Goal: Task Accomplishment & Management: Manage account settings

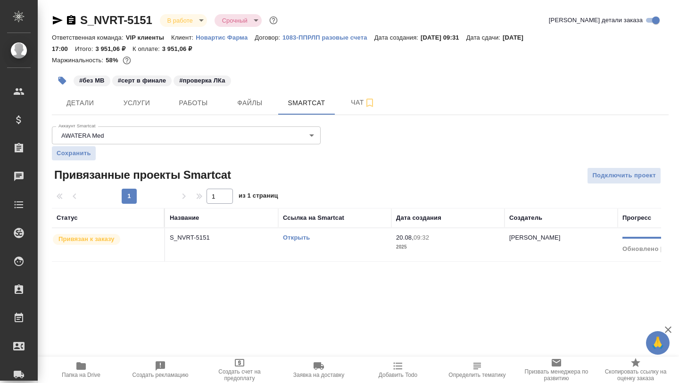
click at [294, 239] on link "Открыть" at bounding box center [296, 237] width 27 height 7
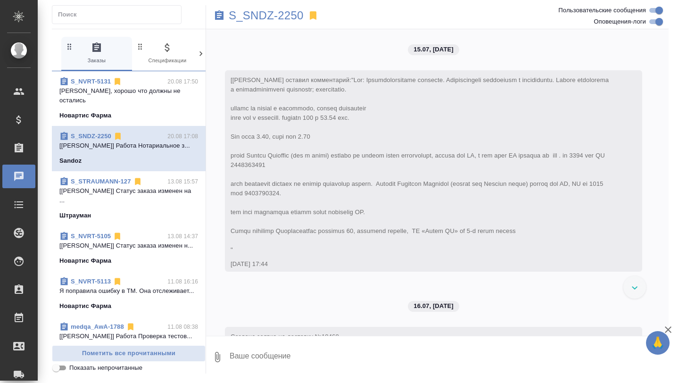
scroll to position [19167, 0]
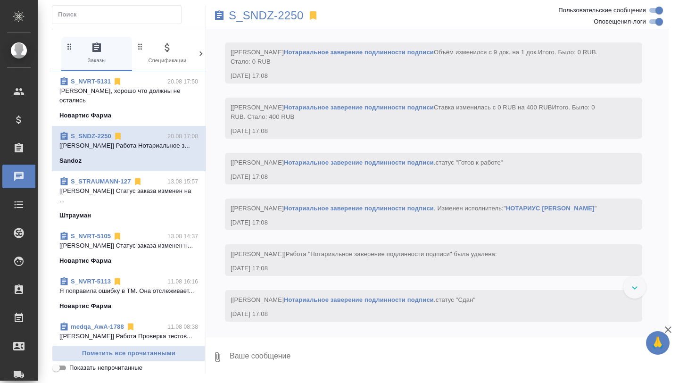
click at [142, 94] on p "маржа шок, хорошо что должны не остались" at bounding box center [128, 95] width 139 height 19
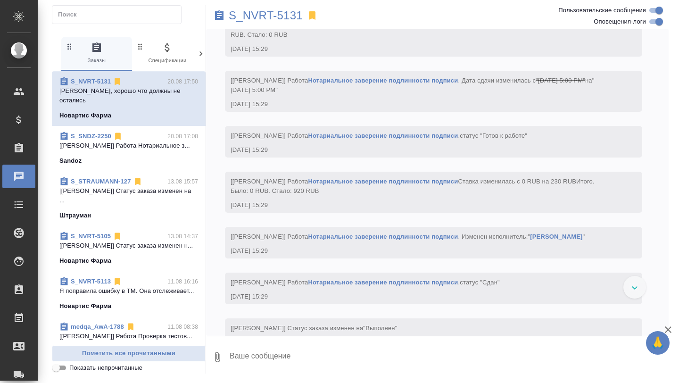
scroll to position [7911, 0]
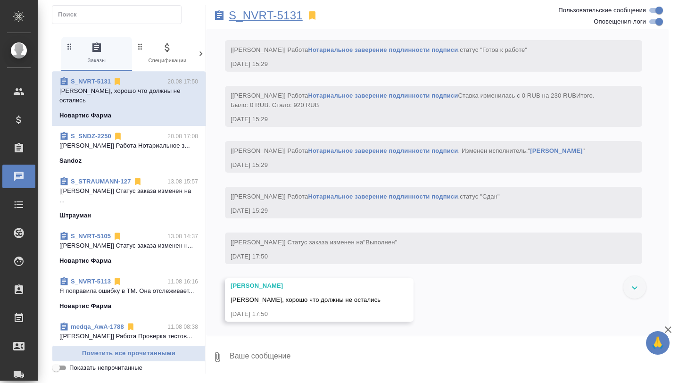
click at [258, 11] on p "S_NVRT-5131" at bounding box center [266, 15] width 74 height 9
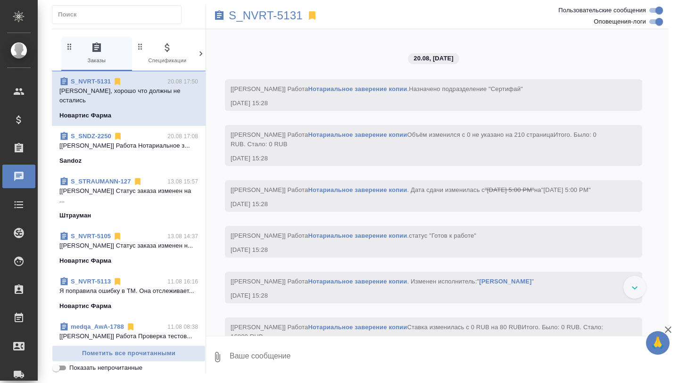
scroll to position [7178, 0]
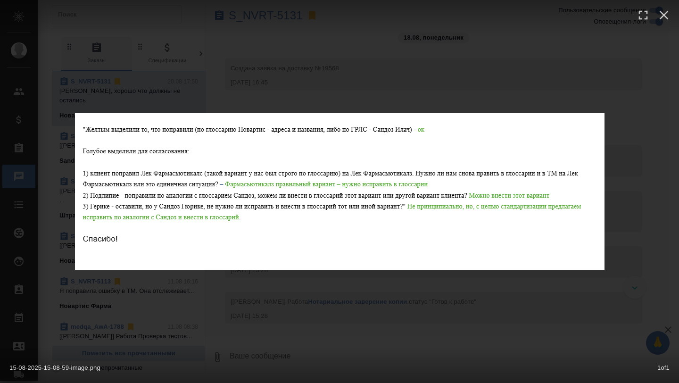
click at [275, 188] on img at bounding box center [340, 191] width 530 height 157
click at [360, 74] on div "15-08-2025-15-08-59-image.png 1 of 1" at bounding box center [339, 191] width 679 height 383
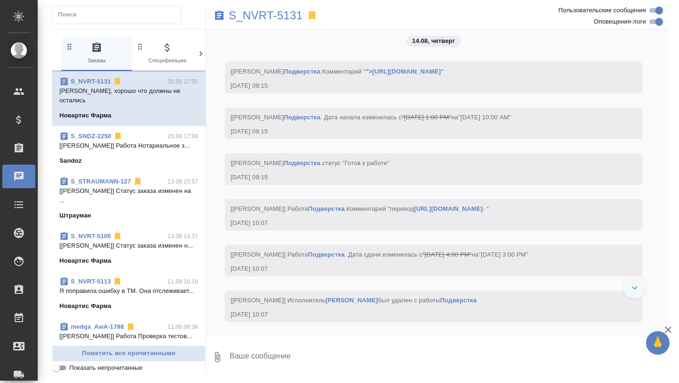
scroll to position [4865, 0]
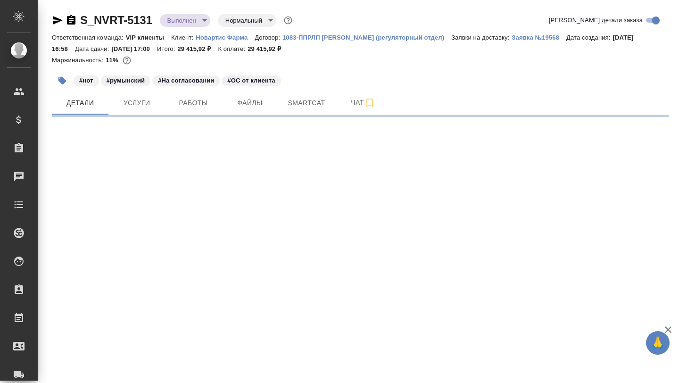
select select "RU"
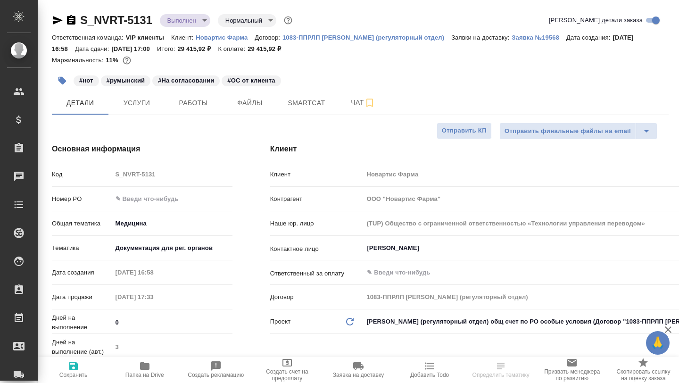
type textarea "x"
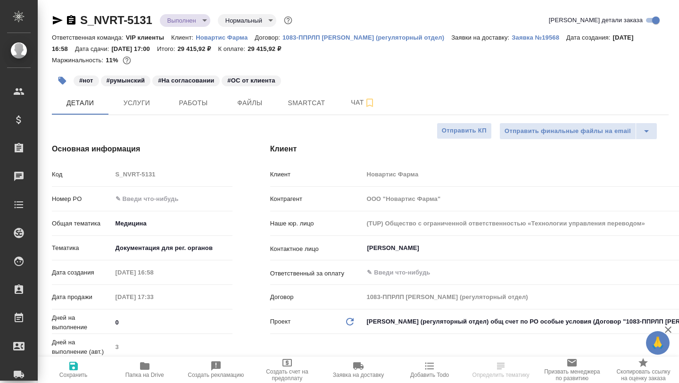
type textarea "x"
type input "Грабко Мария"
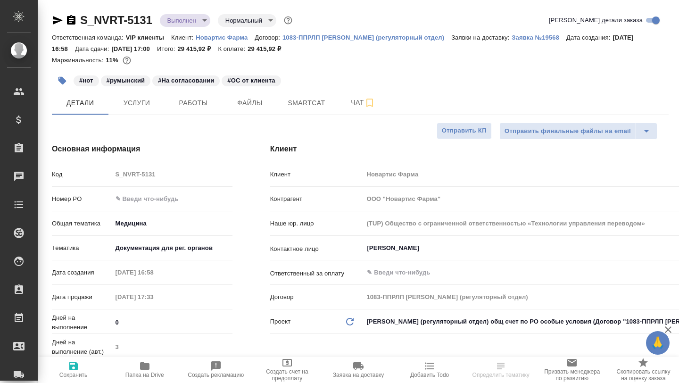
type input "Комаров Роман"
click at [193, 100] on span "Работы" at bounding box center [193, 103] width 45 height 12
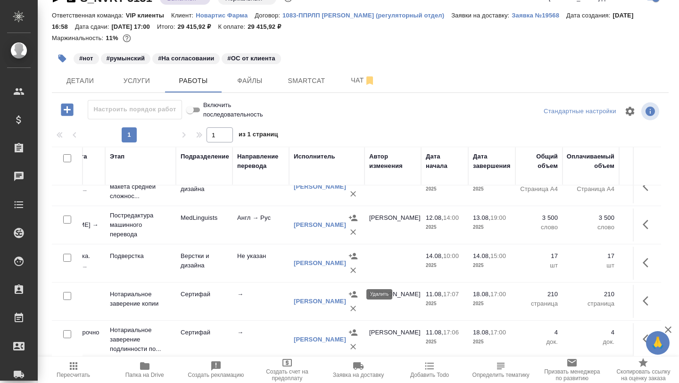
scroll to position [37, 105]
click at [84, 82] on span "Детали" at bounding box center [80, 81] width 45 height 12
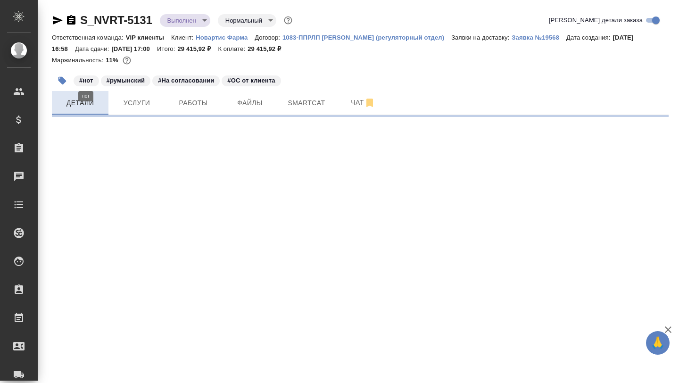
select select "RU"
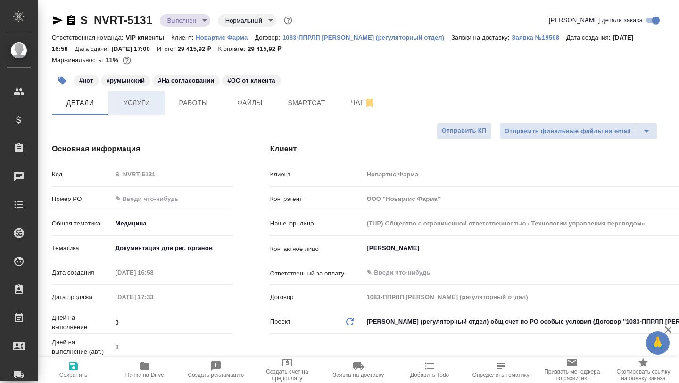
click at [147, 104] on span "Услуги" at bounding box center [136, 103] width 45 height 12
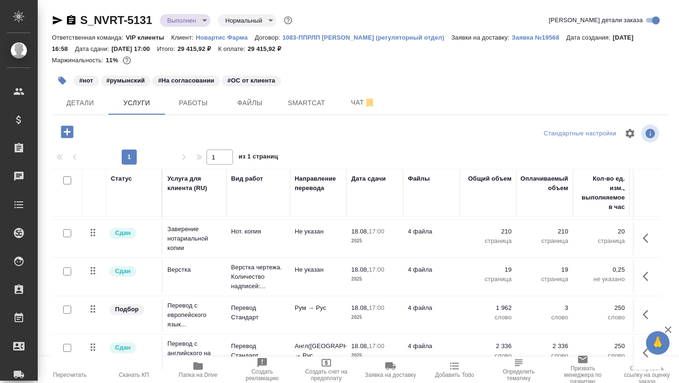
scroll to position [32, 0]
click at [87, 111] on button "Детали" at bounding box center [80, 103] width 57 height 24
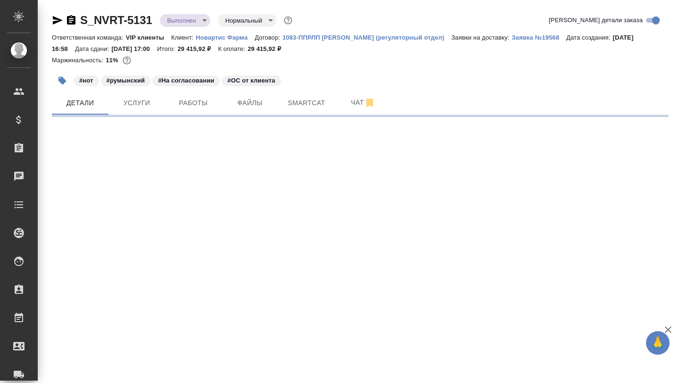
select select "RU"
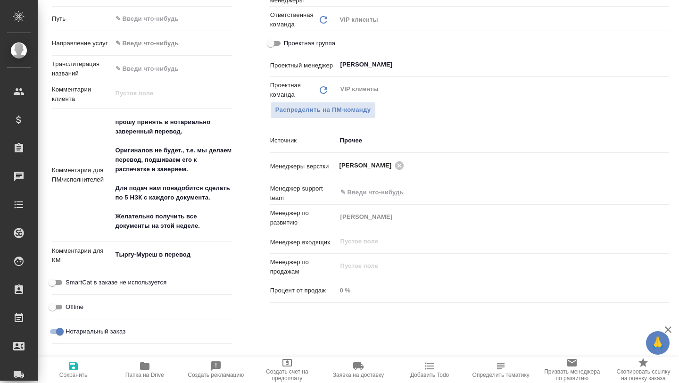
scroll to position [565, 0]
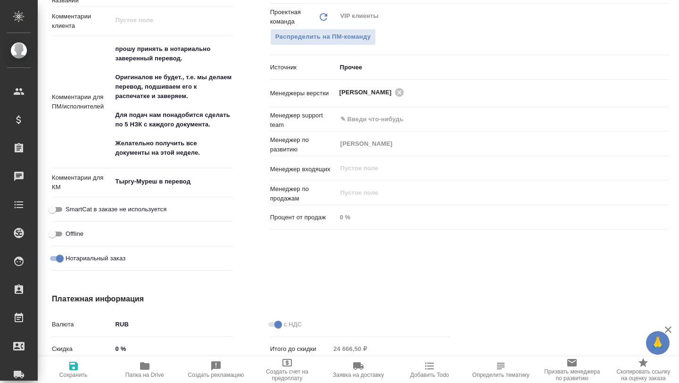
type textarea "x"
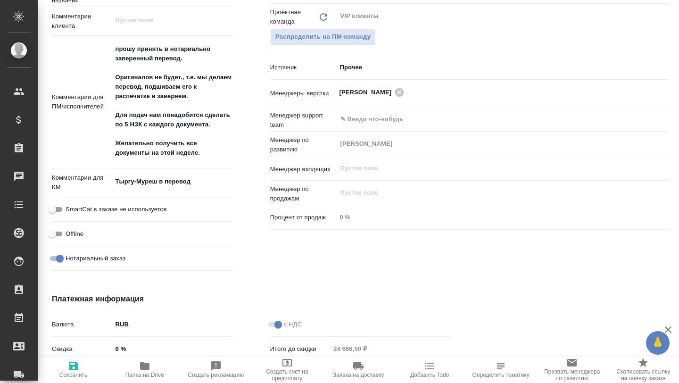
type textarea "x"
